Goal: Task Accomplishment & Management: Manage account settings

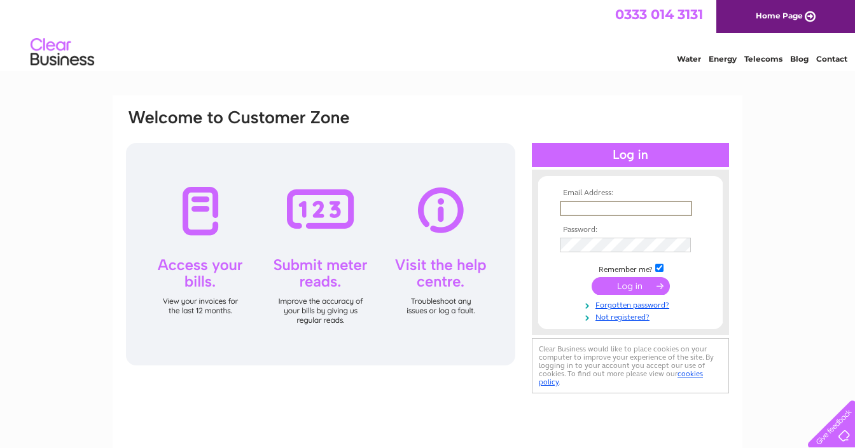
type input "m@[DOMAIN_NAME]"
click at [630, 285] on input "submit" at bounding box center [630, 286] width 78 height 18
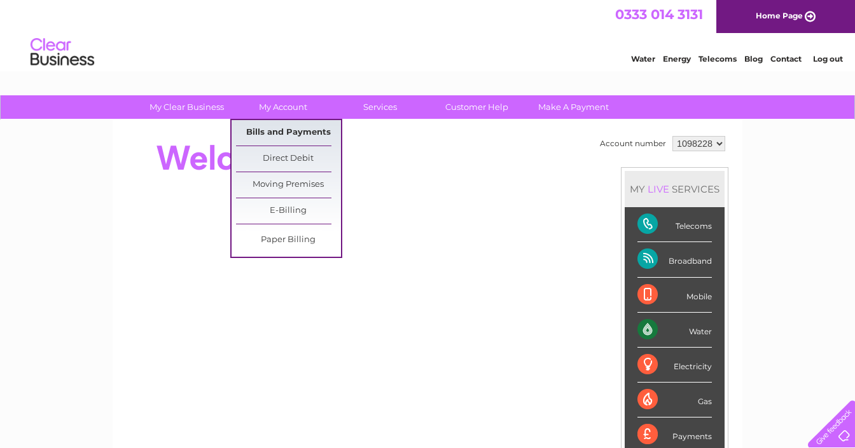
click at [272, 138] on link "Bills and Payments" at bounding box center [288, 132] width 105 height 25
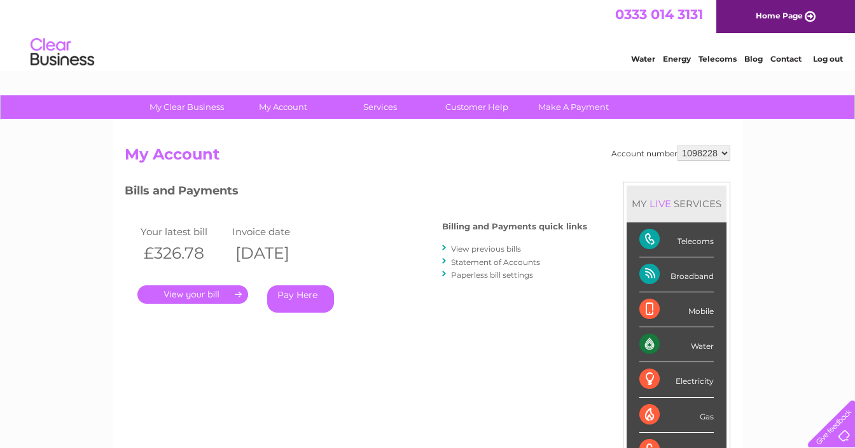
click at [211, 287] on link "." at bounding box center [192, 295] width 111 height 18
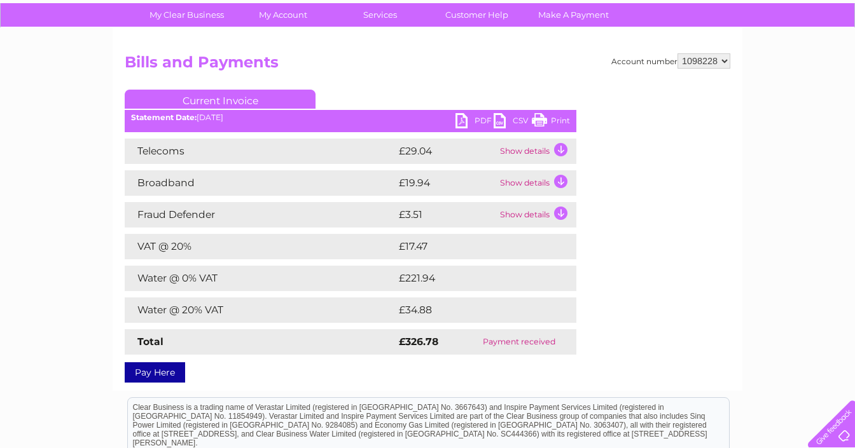
scroll to position [130, 0]
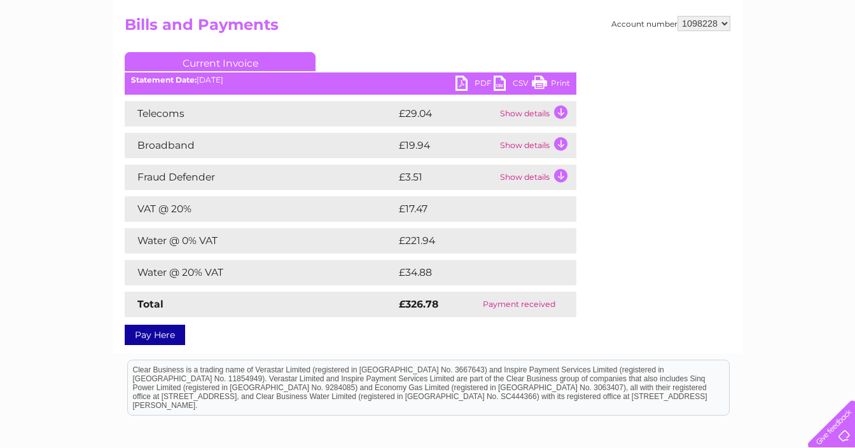
click at [553, 114] on td "Show details" at bounding box center [536, 113] width 79 height 25
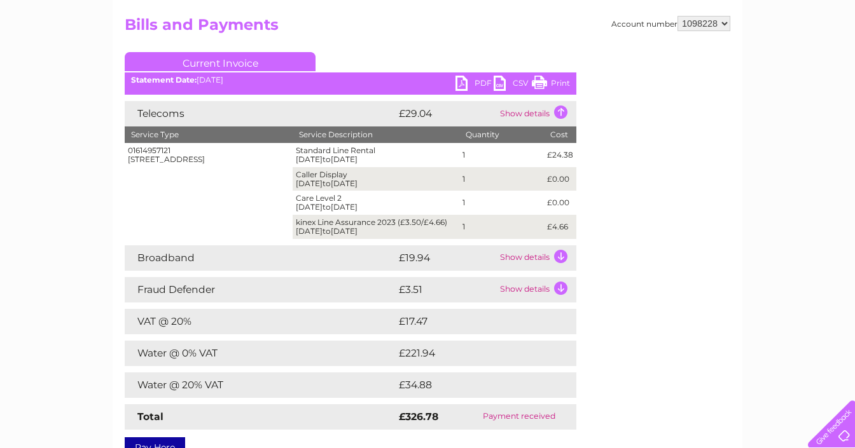
click at [553, 114] on td "Show details" at bounding box center [536, 113] width 79 height 25
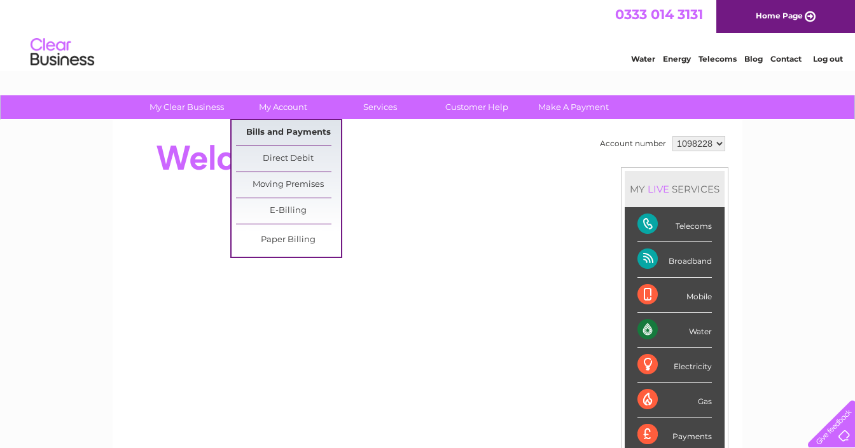
click at [273, 136] on link "Bills and Payments" at bounding box center [288, 132] width 105 height 25
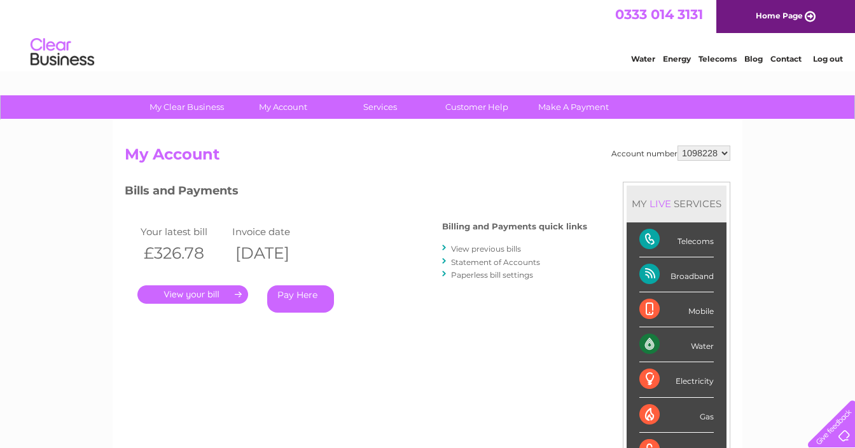
click at [217, 294] on link "." at bounding box center [192, 295] width 111 height 18
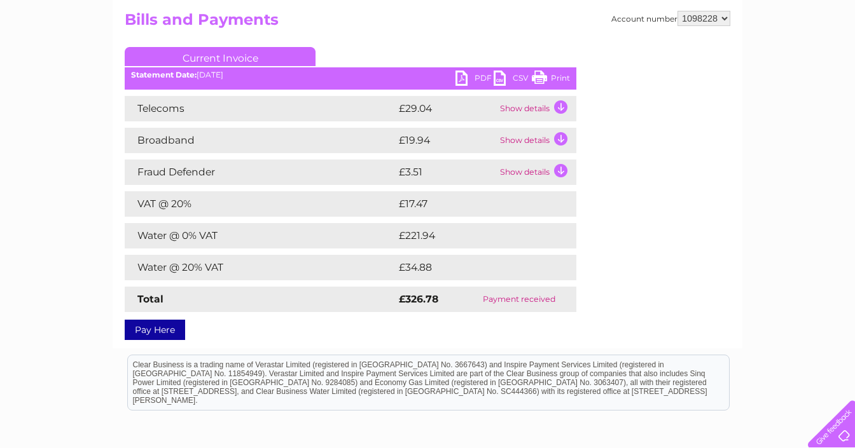
scroll to position [138, 0]
